Goal: Browse casually: Explore the website without a specific task or goal

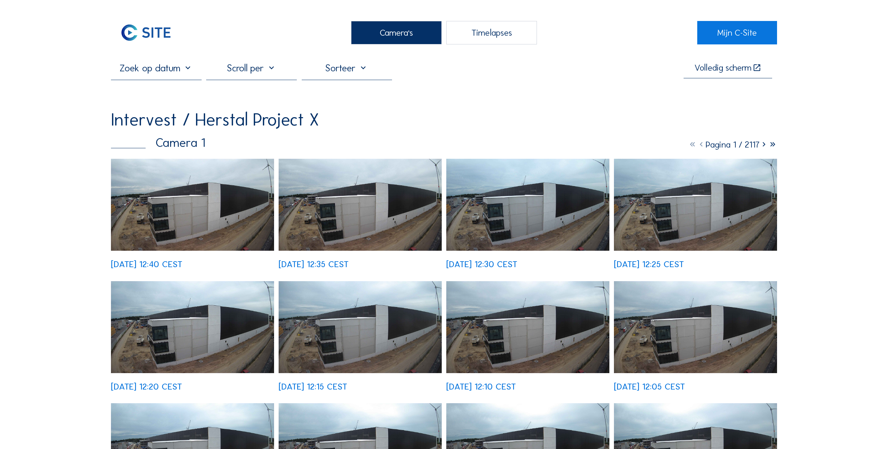
click at [157, 214] on img at bounding box center [192, 205] width 163 height 92
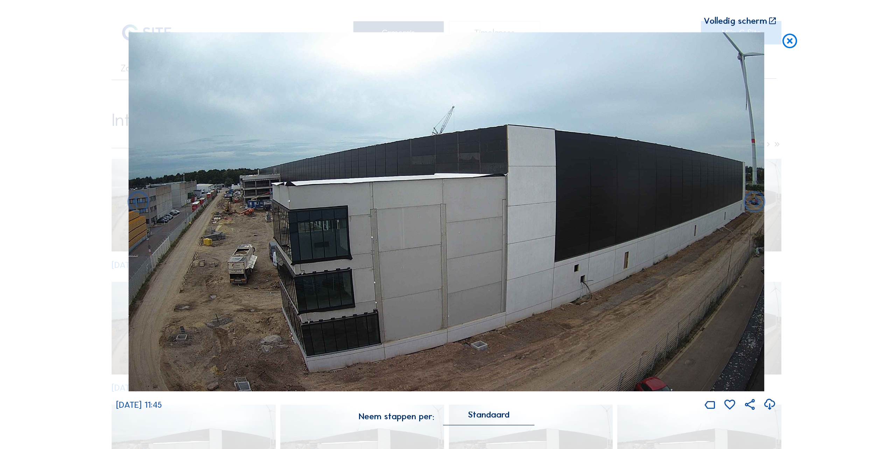
click at [791, 41] on icon at bounding box center [789, 41] width 17 height 18
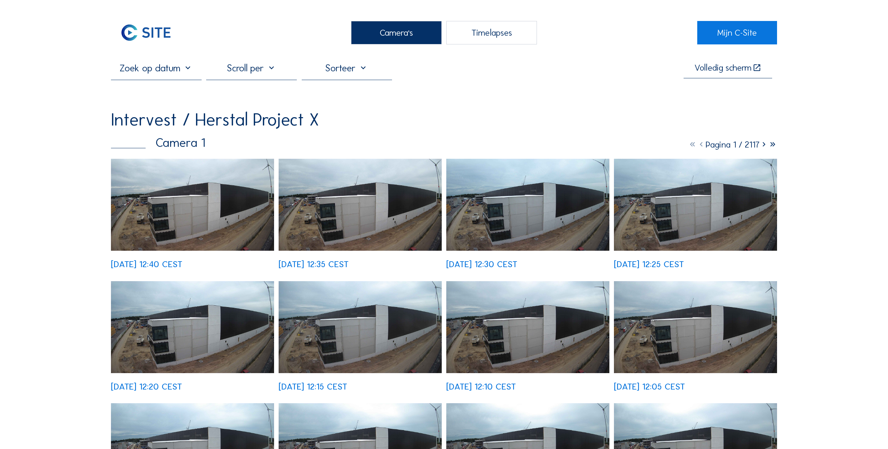
click at [382, 31] on div "Camera's" at bounding box center [396, 32] width 91 height 23
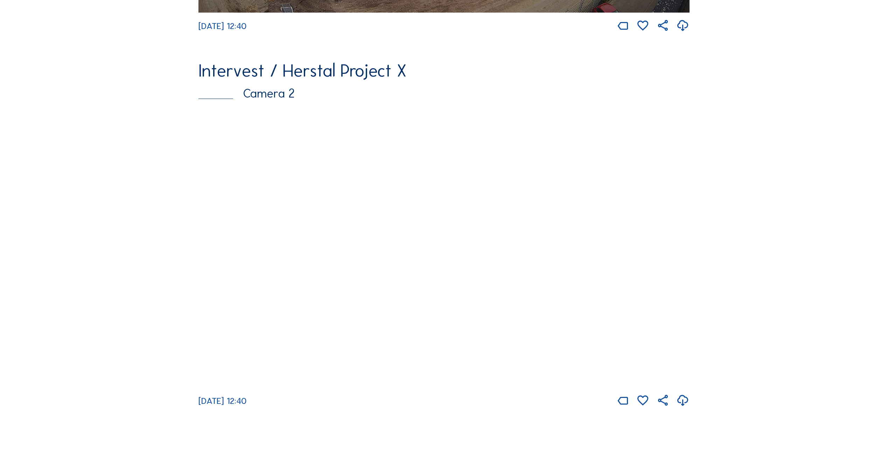
scroll to position [420, 0]
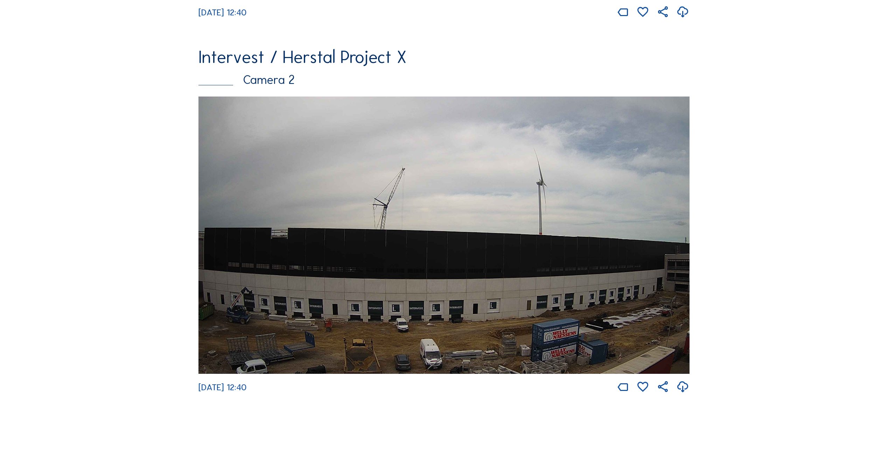
click at [364, 232] on img at bounding box center [443, 236] width 491 height 278
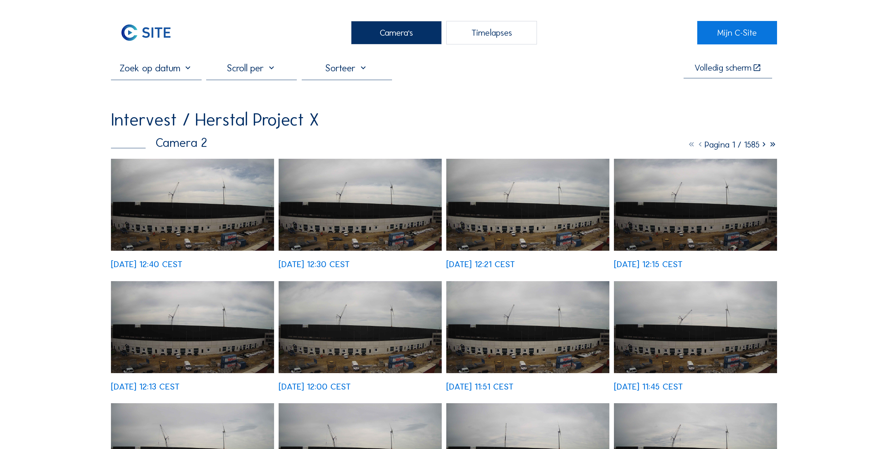
click at [178, 214] on img at bounding box center [192, 205] width 163 height 92
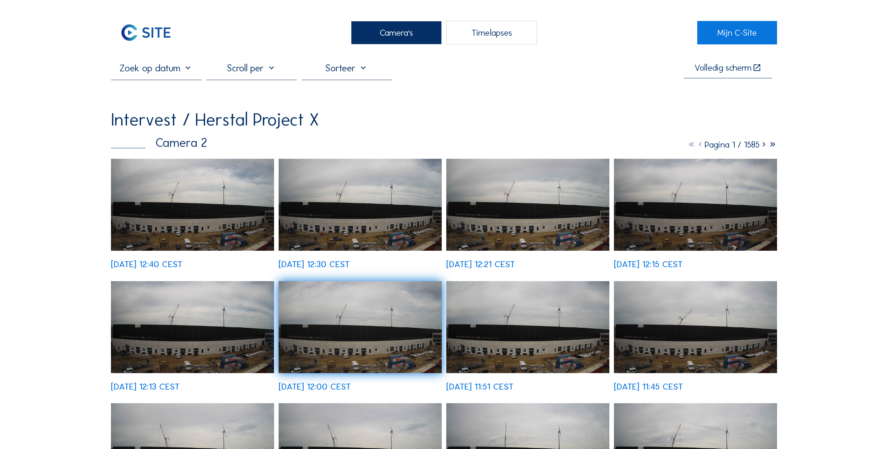
click at [384, 32] on div "Camera's" at bounding box center [396, 32] width 91 height 23
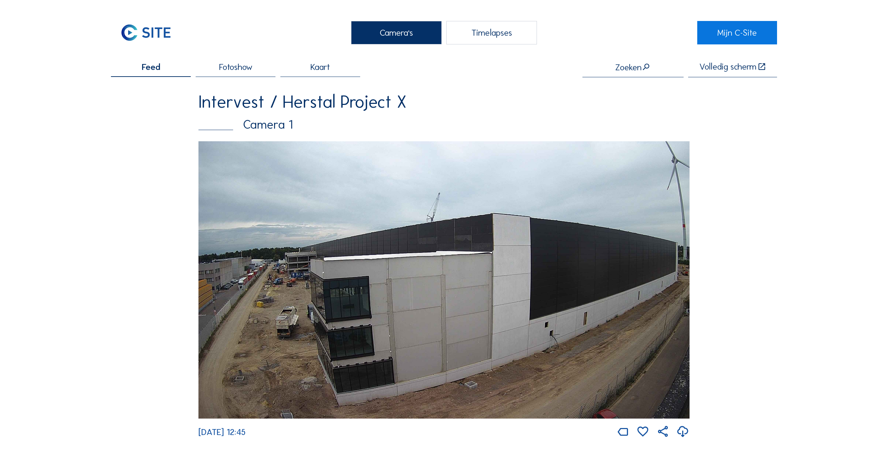
click at [338, 315] on img at bounding box center [443, 280] width 491 height 278
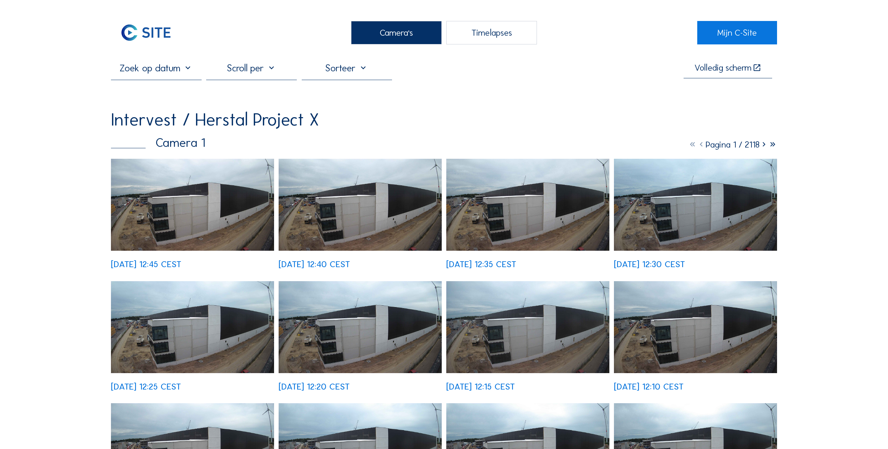
click at [161, 214] on img at bounding box center [192, 205] width 163 height 92
